Goal: Task Accomplishment & Management: Manage account settings

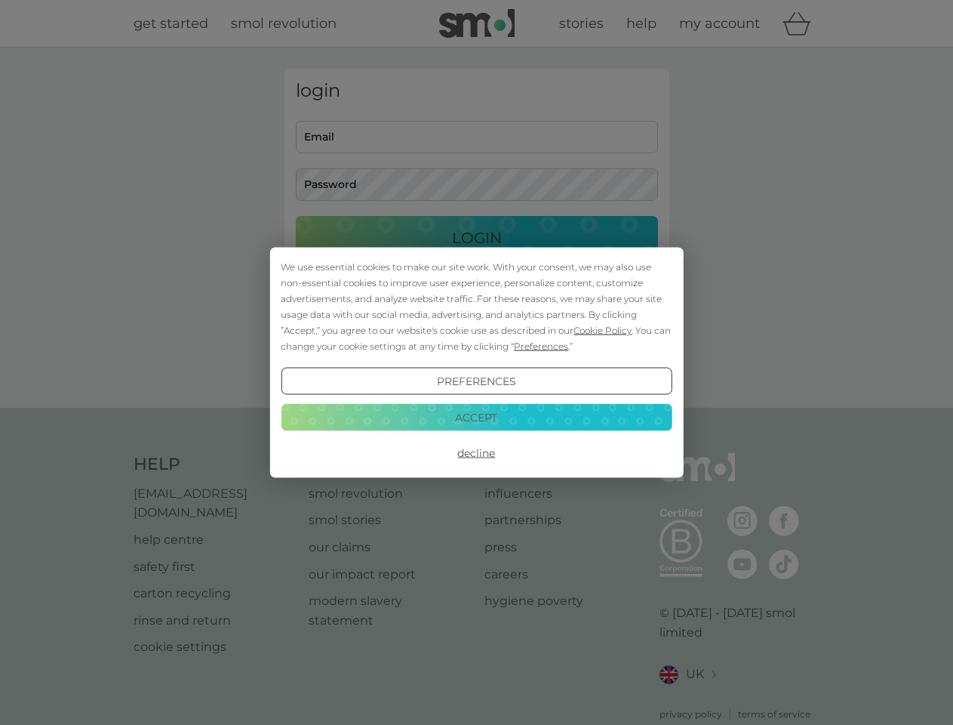
click at [603, 330] on span "Cookie Policy" at bounding box center [603, 330] width 58 height 11
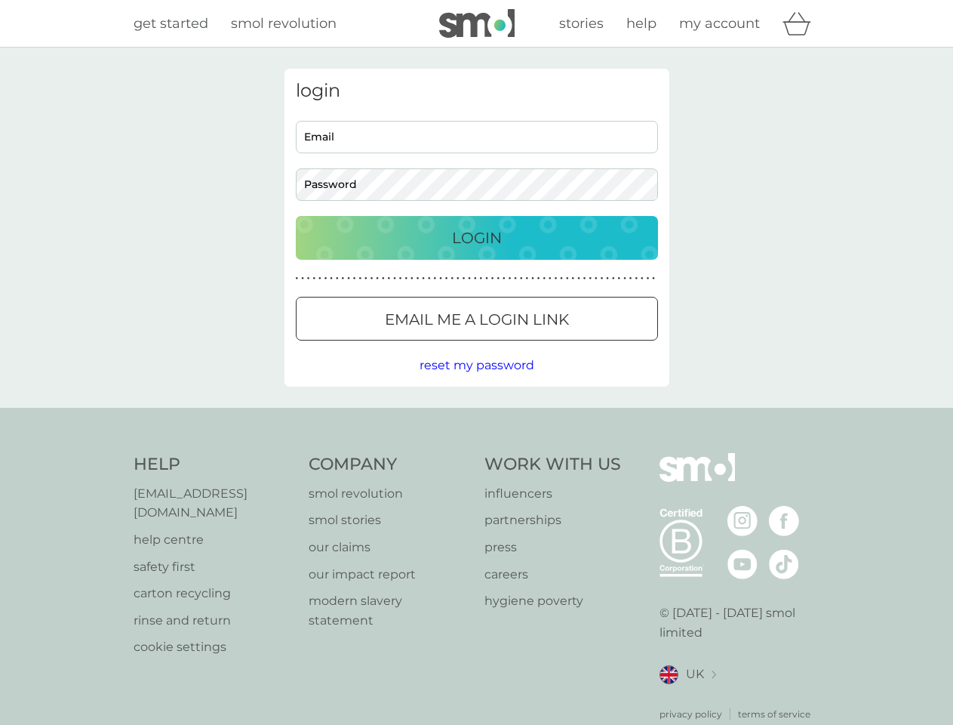
click at [540, 346] on div "login Email Password Login ● ● ● ● ● ● ● ● ● ● ● ● ● ● ● ● ● ● ● ● ● ● ● ● ● ● …" at bounding box center [477, 228] width 385 height 318
click at [476, 381] on div "login Email Password Login ● ● ● ● ● ● ● ● ● ● ● ● ● ● ● ● ● ● ● ● ● ● ● ● ● ● …" at bounding box center [477, 228] width 385 height 318
click at [476, 453] on div "Help [EMAIL_ADDRESS][DOMAIN_NAME] help centre safety first carton recycling rin…" at bounding box center [477, 587] width 687 height 268
click at [476, 417] on div "Help [EMAIL_ADDRESS][DOMAIN_NAME] help centre safety first carton recycling rin…" at bounding box center [476, 587] width 953 height 358
